Goal: Transaction & Acquisition: Obtain resource

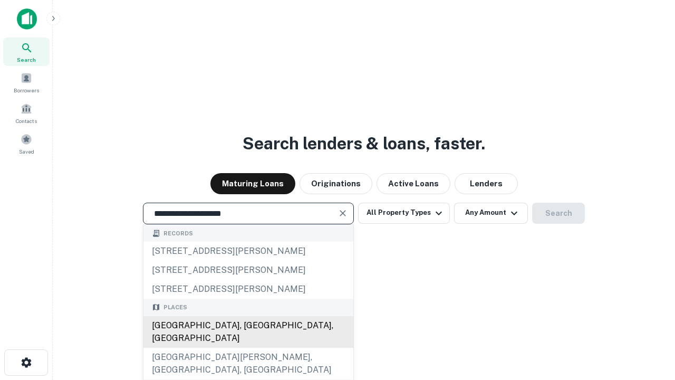
click at [248, 348] on div "[GEOGRAPHIC_DATA], [GEOGRAPHIC_DATA], [GEOGRAPHIC_DATA]" at bounding box center [249, 332] width 210 height 32
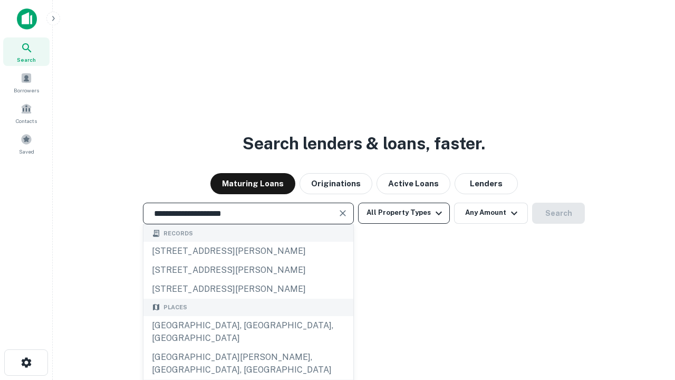
click at [404, 213] on button "All Property Types" at bounding box center [404, 213] width 92 height 21
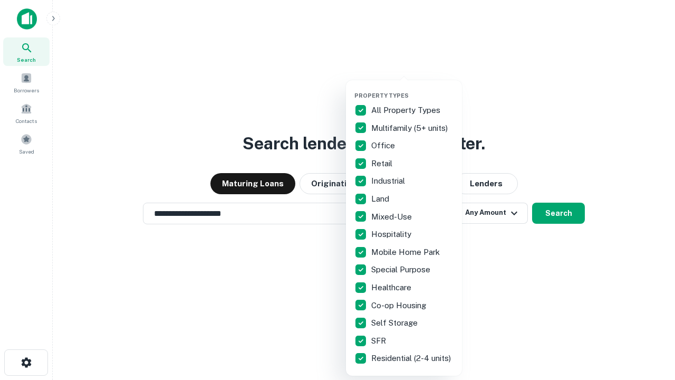
type input "**********"
click at [413, 89] on button "button" at bounding box center [413, 89] width 116 height 1
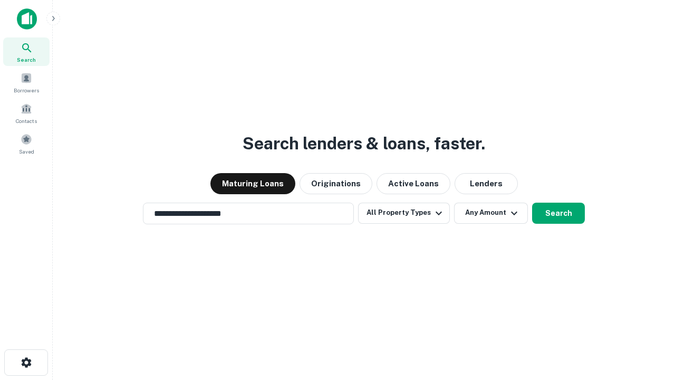
scroll to position [6, 127]
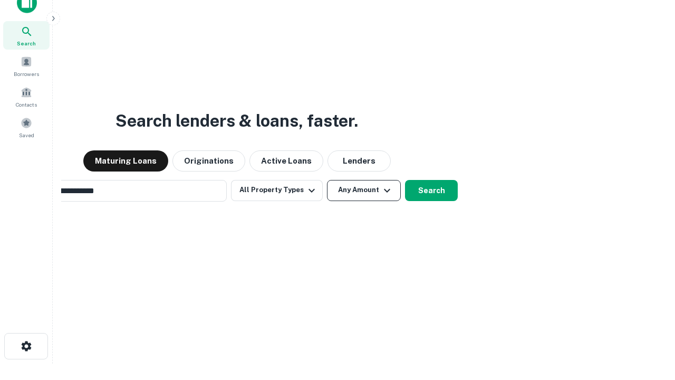
click at [327, 180] on button "Any Amount" at bounding box center [364, 190] width 74 height 21
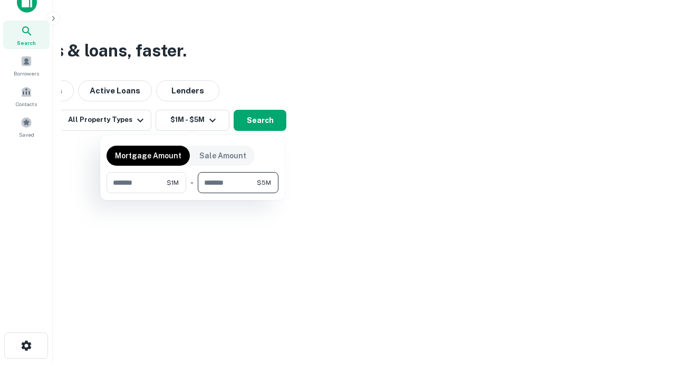
type input "*******"
click at [193, 193] on button "button" at bounding box center [193, 193] width 172 height 1
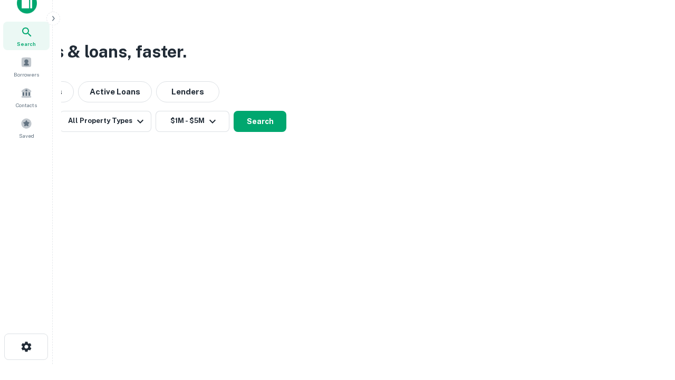
scroll to position [6, 195]
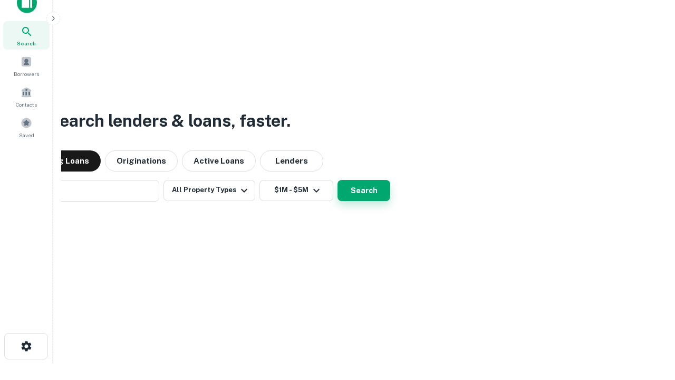
click at [338, 180] on button "Search" at bounding box center [364, 190] width 53 height 21
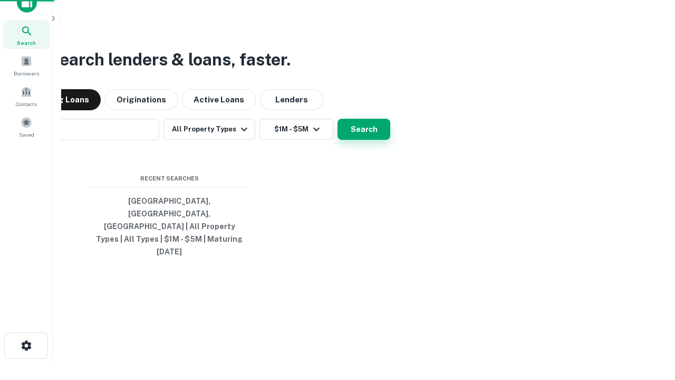
scroll to position [28, 299]
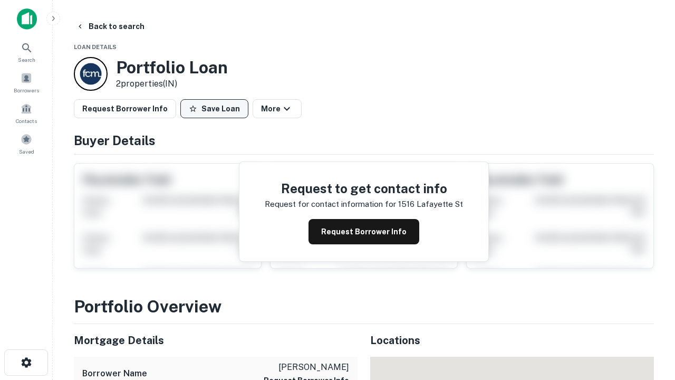
click at [214, 109] on button "Save Loan" at bounding box center [214, 108] width 68 height 19
